Goal: Information Seeking & Learning: Check status

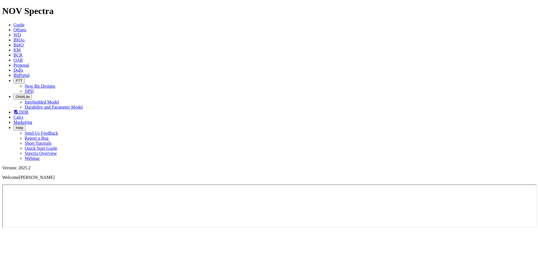
click at [13, 53] on icon at bounding box center [13, 55] width 0 height 5
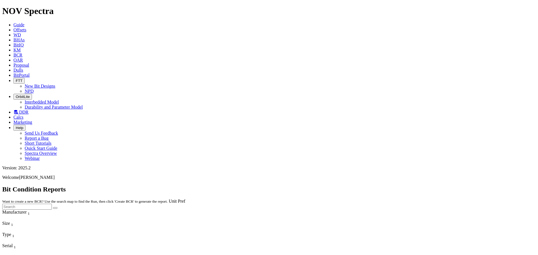
click at [52, 204] on input "text" at bounding box center [27, 207] width 50 height 6
paste input "S311523"
click at [53, 207] on button "submit" at bounding box center [55, 208] width 4 height 2
click at [52, 204] on input "S311523" at bounding box center [27, 207] width 50 height 6
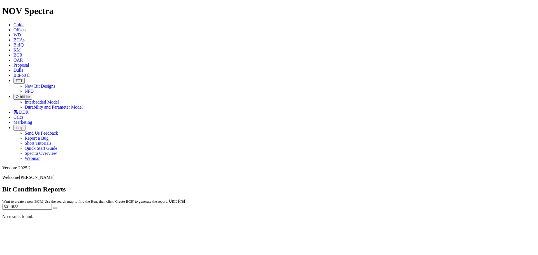
paste input "05536"
click at [53, 207] on button "submit" at bounding box center [55, 208] width 4 height 2
click at [52, 204] on input "S305536" at bounding box center [27, 207] width 50 height 6
paste input "12722"
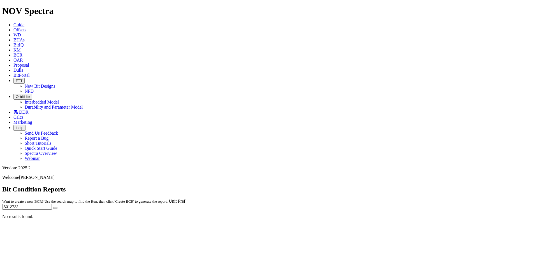
click at [53, 207] on button "submit" at bounding box center [55, 208] width 4 height 2
click at [52, 204] on input "S312722" at bounding box center [27, 207] width 50 height 6
paste input "07900"
click at [53, 207] on button "submit" at bounding box center [55, 208] width 4 height 2
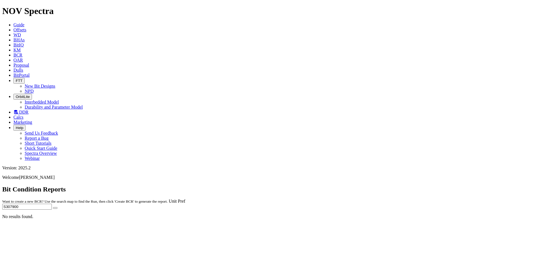
click at [52, 204] on input "S307900" at bounding box center [27, 207] width 50 height 6
paste input "4752"
click at [53, 207] on button "submit" at bounding box center [55, 208] width 4 height 2
click at [52, 204] on input "S304752" at bounding box center [27, 207] width 50 height 6
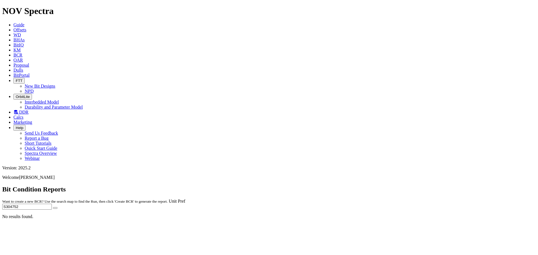
click at [52, 204] on input "S304752" at bounding box center [27, 207] width 50 height 6
paste input "7273"
click at [53, 207] on button "submit" at bounding box center [55, 208] width 4 height 2
click at [52, 204] on input "S307273" at bounding box center [27, 207] width 50 height 6
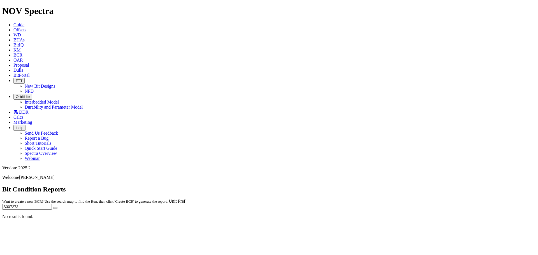
paste input "10062"
click at [55, 208] on icon "submit" at bounding box center [55, 208] width 0 height 0
click at [52, 204] on input "S310062" at bounding box center [27, 207] width 50 height 6
paste input "07900"
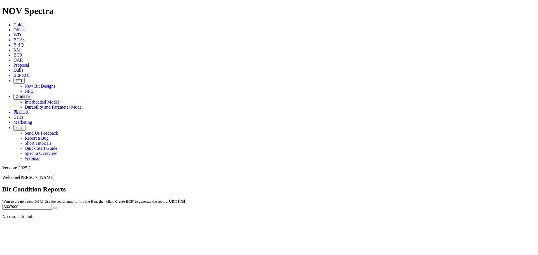
type input "S307900"
click at [53, 207] on button "submit" at bounding box center [55, 208] width 4 height 2
